Goal: Task Accomplishment & Management: Complete application form

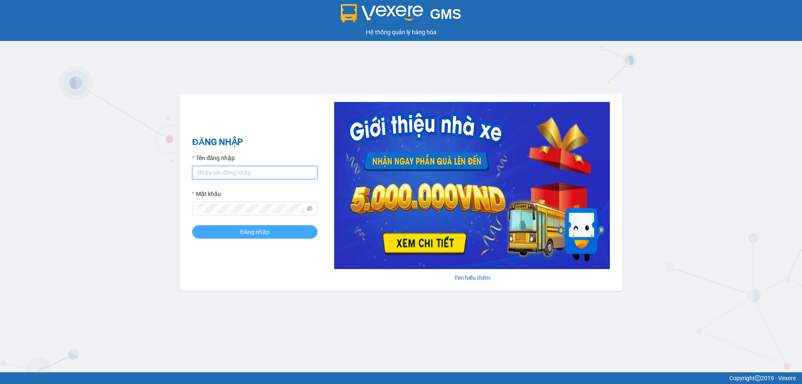
type input "vtychi.hhg"
click at [255, 231] on span "Đăng nhập" at bounding box center [254, 231] width 29 height 9
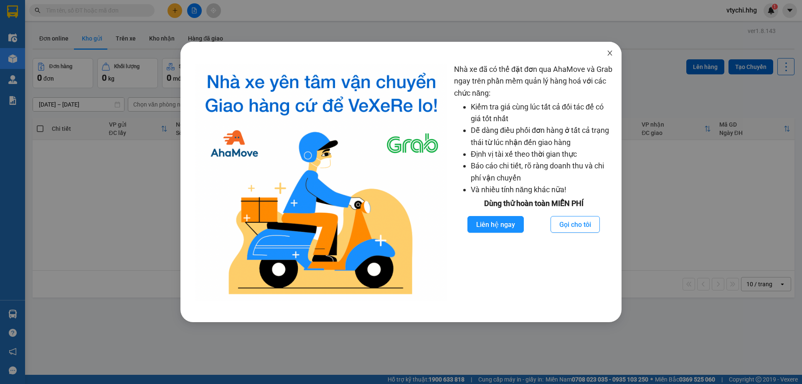
click at [608, 52] on icon "close" at bounding box center [610, 53] width 7 height 7
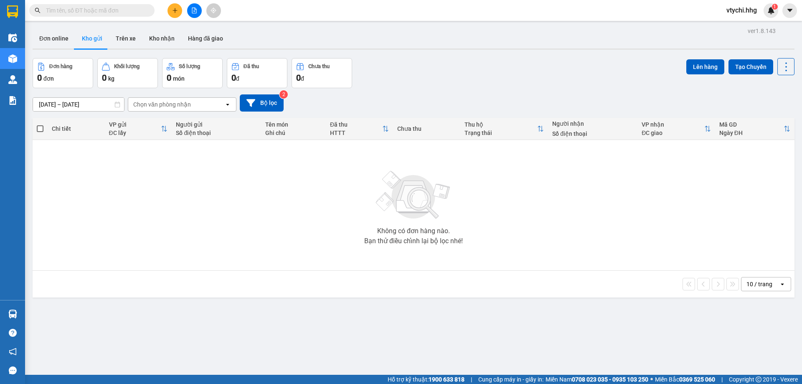
click at [178, 12] on button at bounding box center [175, 10] width 15 height 15
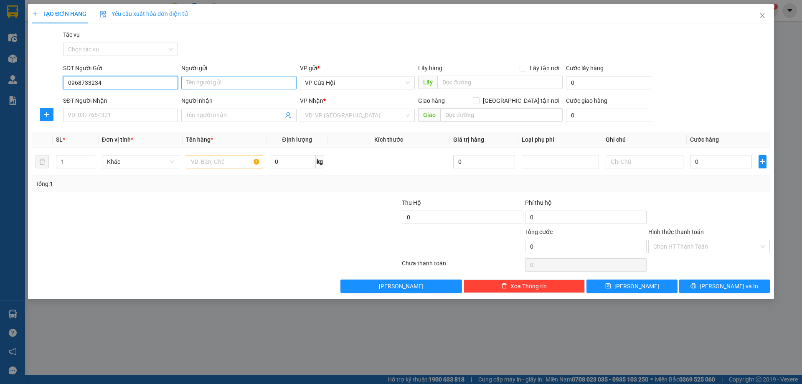
type input "0968733234"
click at [211, 82] on input "Người gửi" at bounding box center [238, 82] width 115 height 13
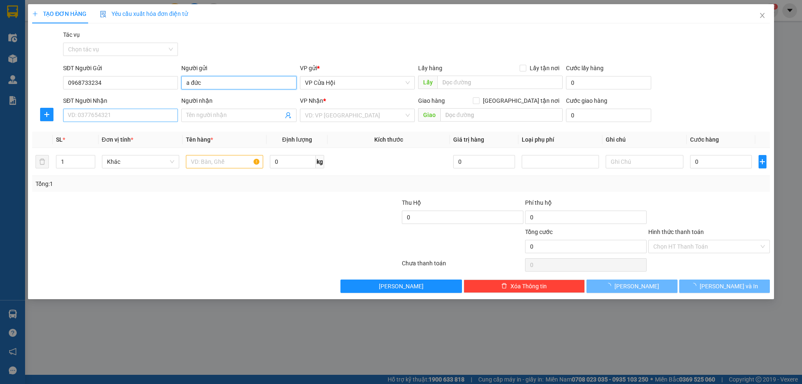
type input "a đức"
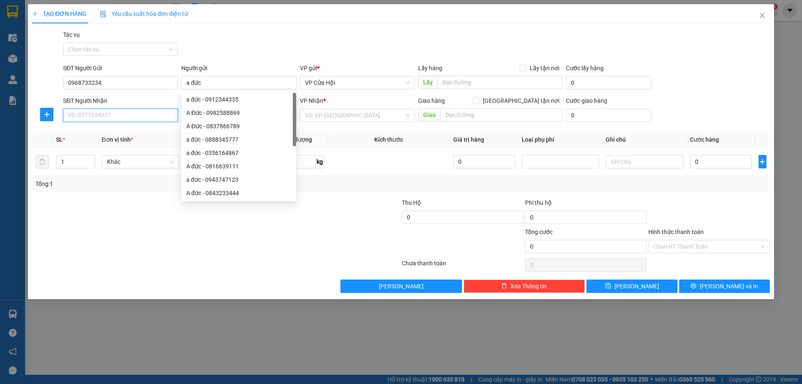
click at [114, 115] on input "SĐT Người Nhận" at bounding box center [120, 115] width 115 height 13
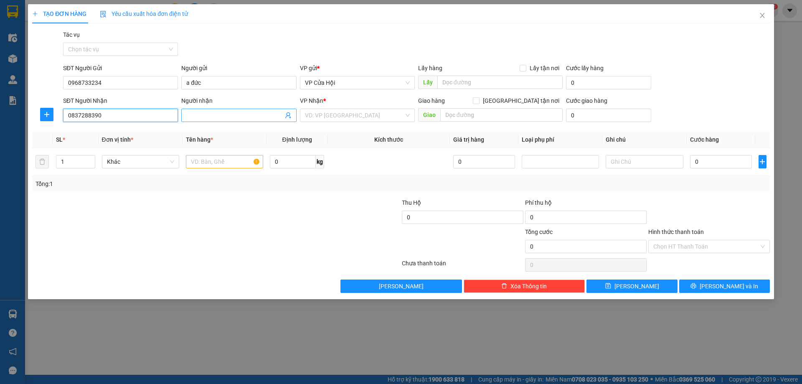
type input "0837288390"
click at [239, 116] on input "Người nhận" at bounding box center [234, 115] width 97 height 9
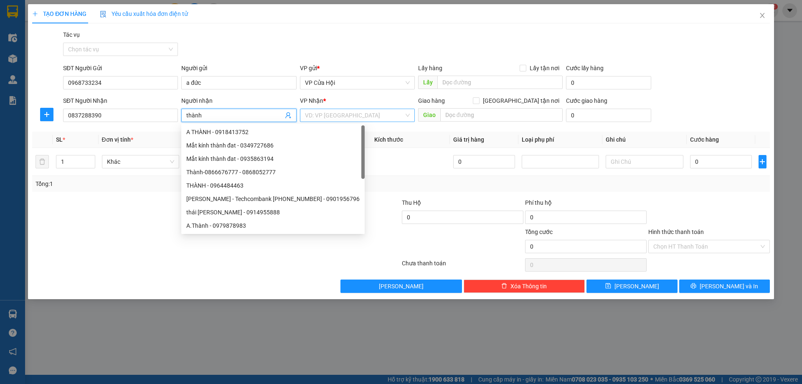
type input "thành"
click at [380, 115] on input "search" at bounding box center [354, 115] width 99 height 13
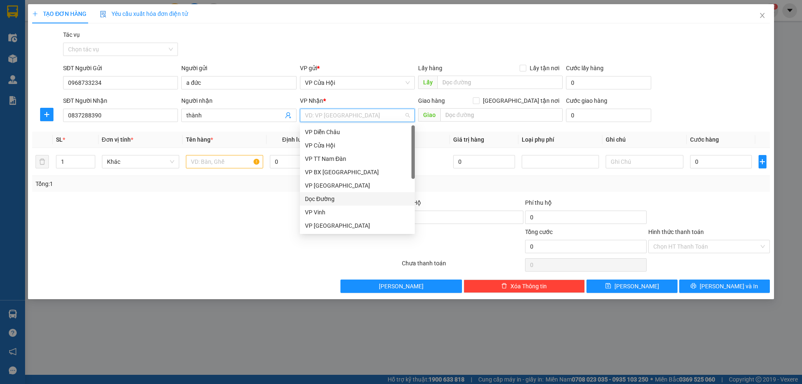
click at [349, 197] on div "Dọc Đường" at bounding box center [357, 198] width 105 height 9
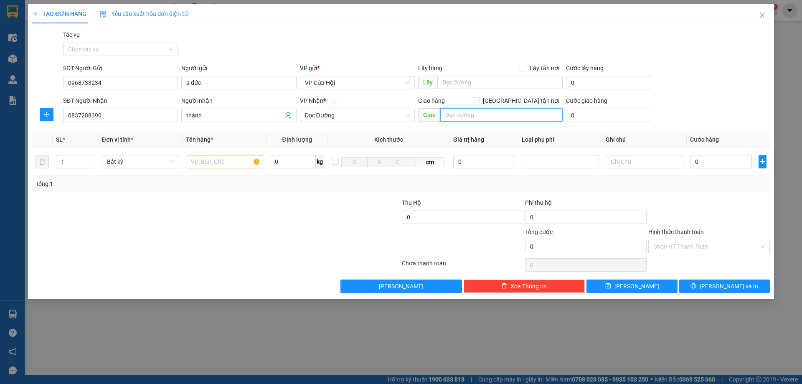
click at [509, 117] on input "text" at bounding box center [501, 114] width 122 height 13
type input "núi thành [GEOGRAPHIC_DATA]"
click at [224, 162] on input "text" at bounding box center [224, 161] width 77 height 13
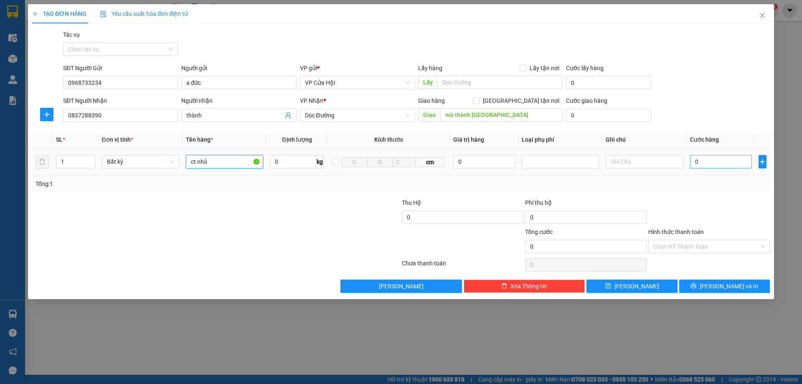
type input "ct nhỏ"
click at [698, 157] on input "0" at bounding box center [721, 161] width 62 height 13
type input "5"
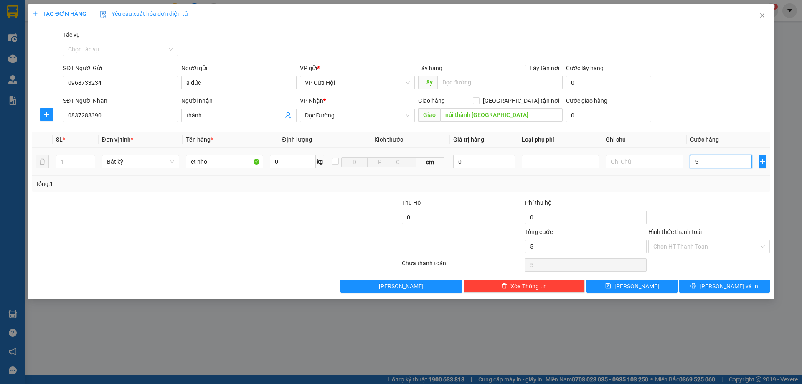
type input "50"
type input "500"
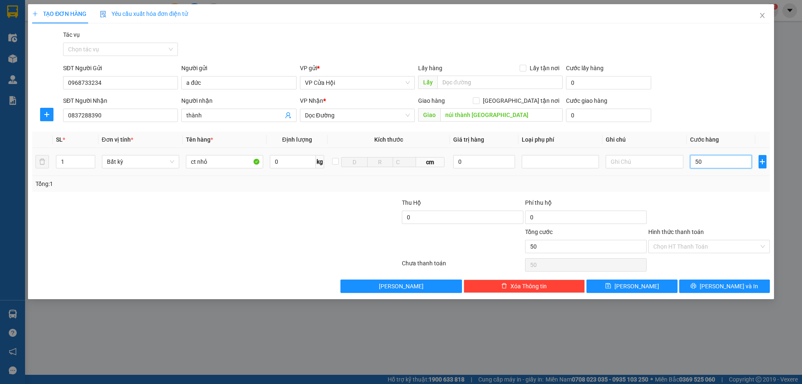
type input "500"
type input "5.000"
type input "50.000"
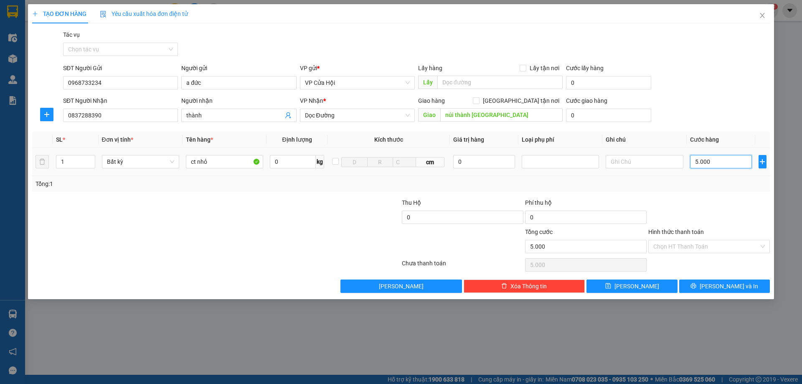
type input "50.000"
click at [752, 244] on input "Hình thức thanh toán" at bounding box center [706, 246] width 106 height 13
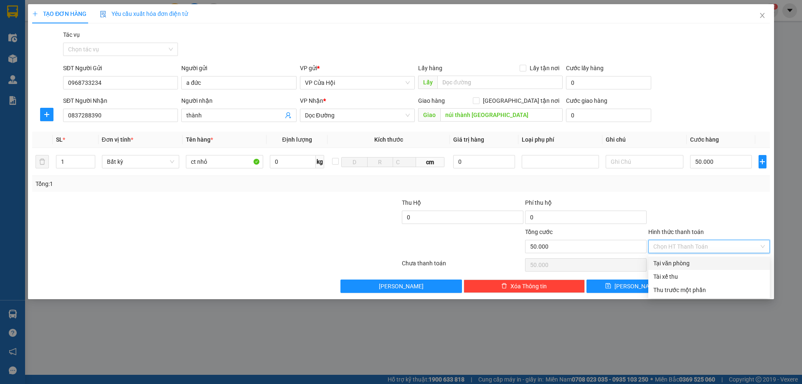
click at [749, 269] on div "Tại văn phòng" at bounding box center [709, 263] width 122 height 13
type input "0"
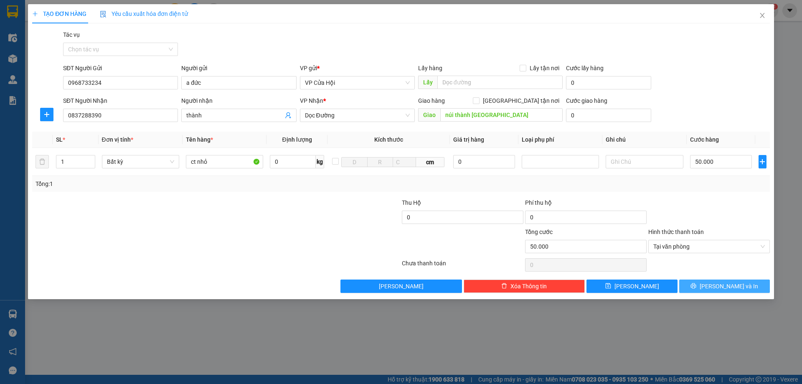
click at [731, 285] on span "[PERSON_NAME] và In" at bounding box center [729, 286] width 58 height 9
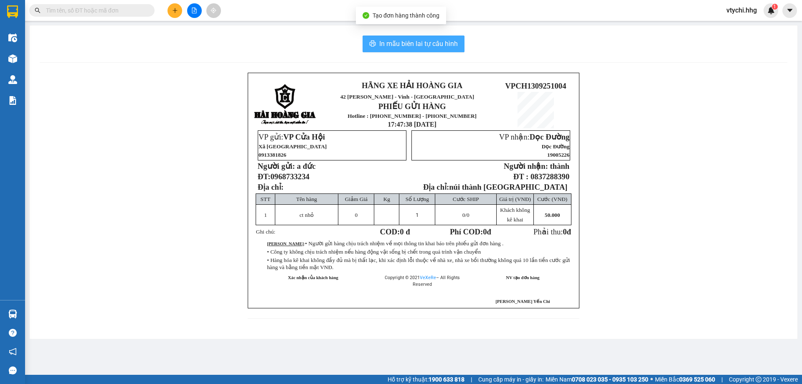
click at [435, 43] on span "In mẫu biên lai tự cấu hình" at bounding box center [418, 43] width 79 height 10
